Goal: Check status: Check status

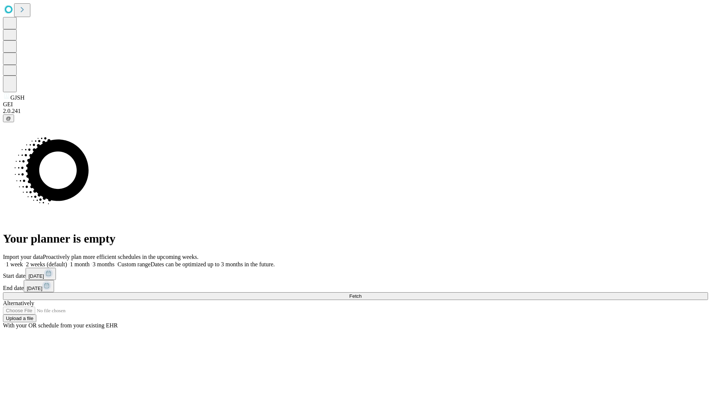
click at [362, 293] on span "Fetch" at bounding box center [355, 296] width 12 height 6
